Goal: Use online tool/utility

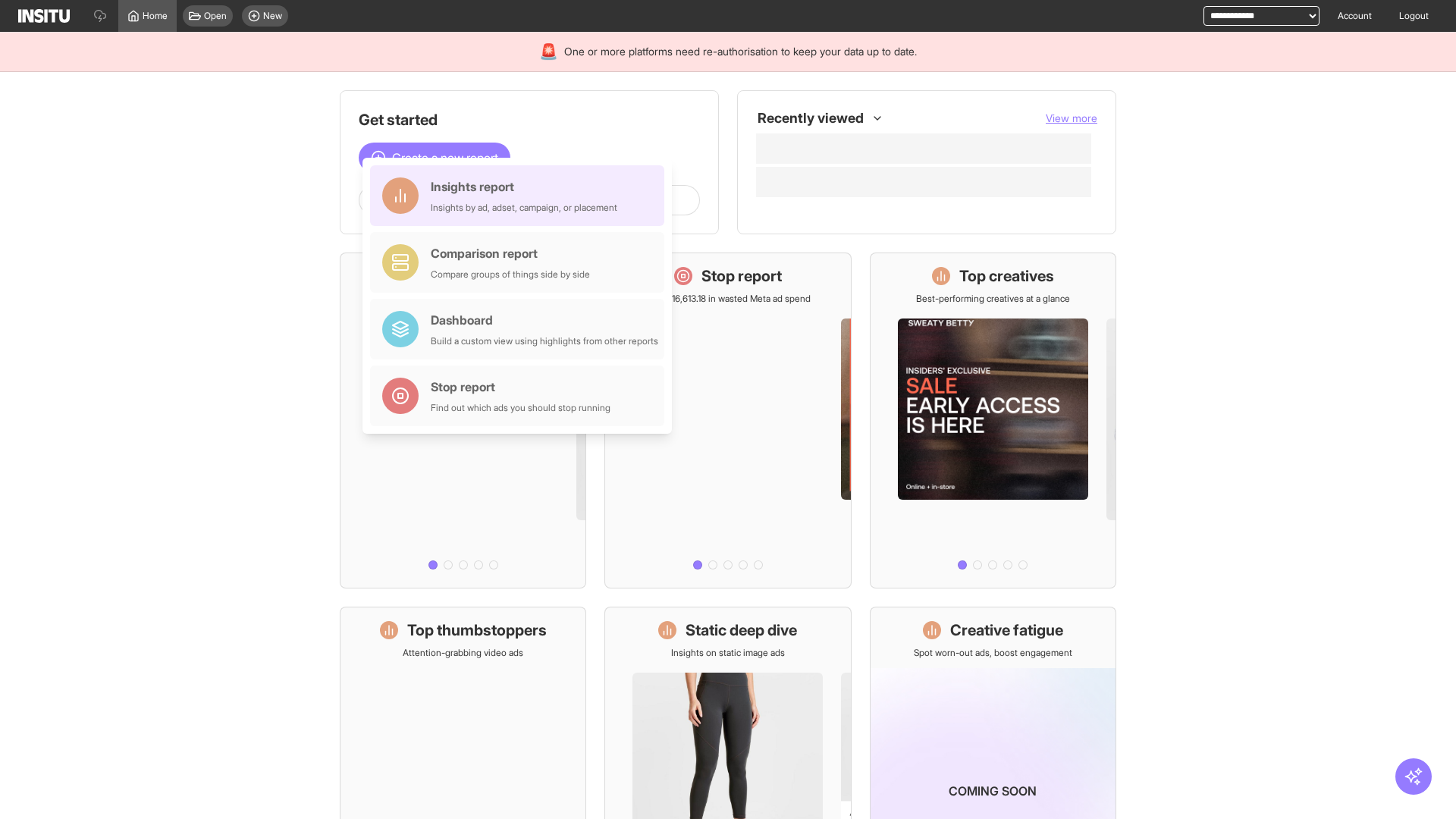
click at [521, 196] on div "Insights report Insights by ad, adset, campaign, or placement" at bounding box center [523, 195] width 187 height 37
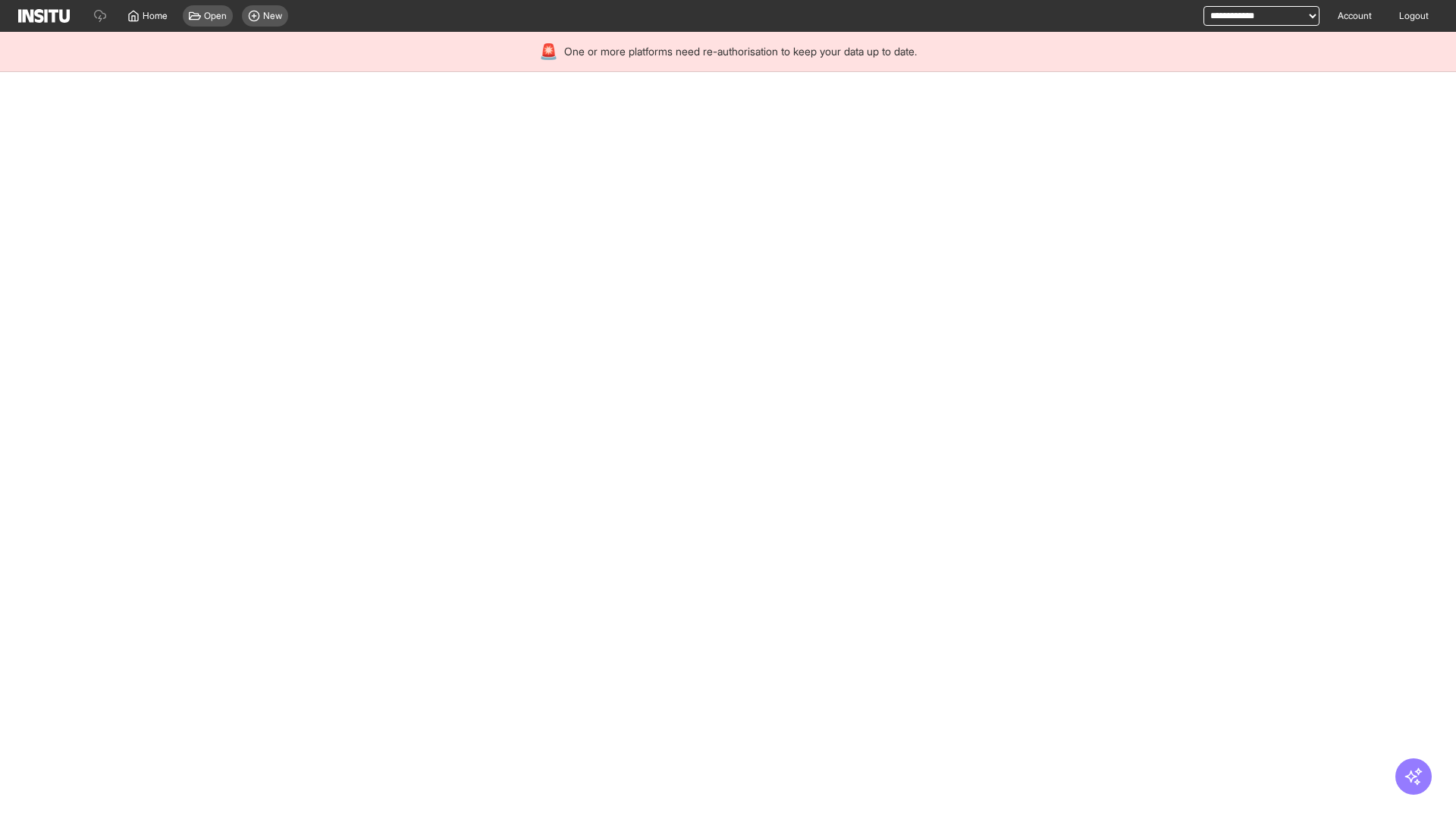
select select "**"
